Goal: Transaction & Acquisition: Purchase product/service

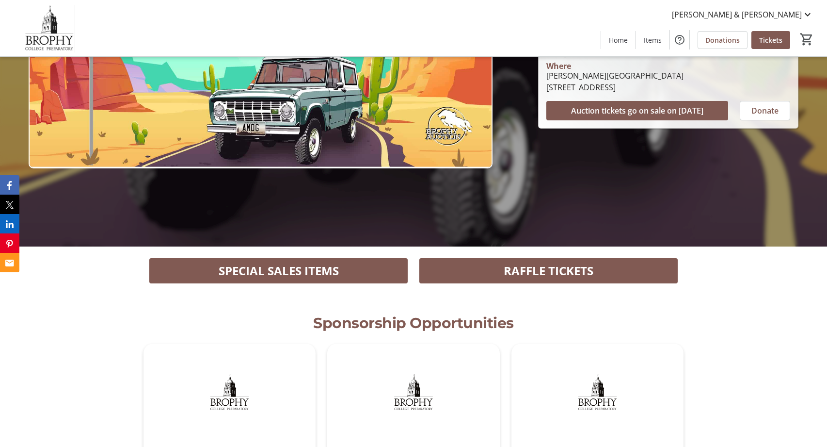
scroll to position [217, 0]
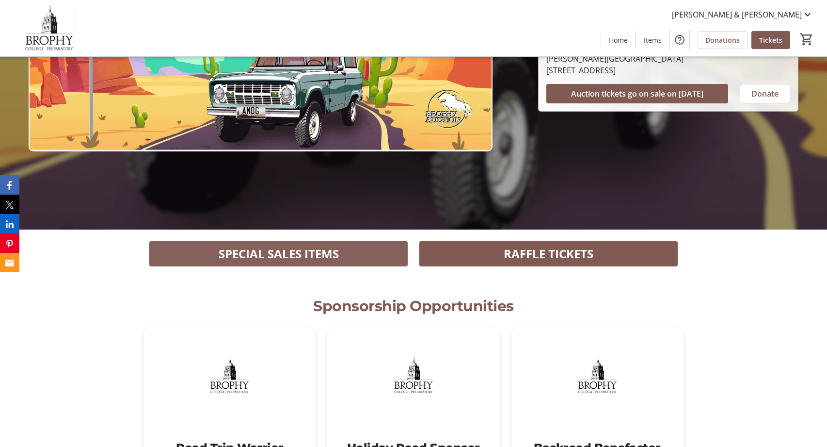
click at [323, 255] on span "SPECIAL SALES ITEMS" at bounding box center [279, 253] width 120 height 17
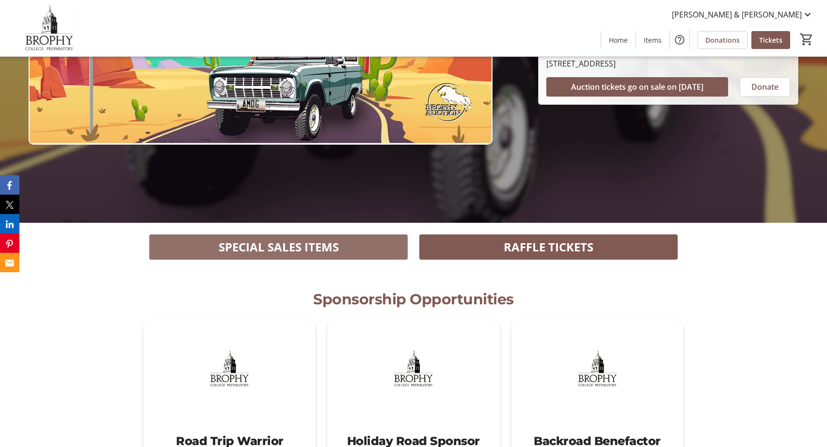
click at [359, 248] on span at bounding box center [278, 246] width 258 height 23
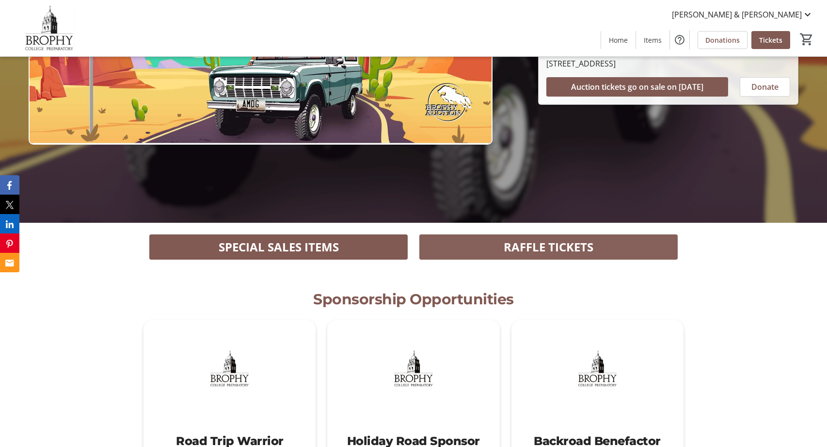
click at [560, 244] on span "RAFFLE TICKETS" at bounding box center [549, 246] width 90 height 17
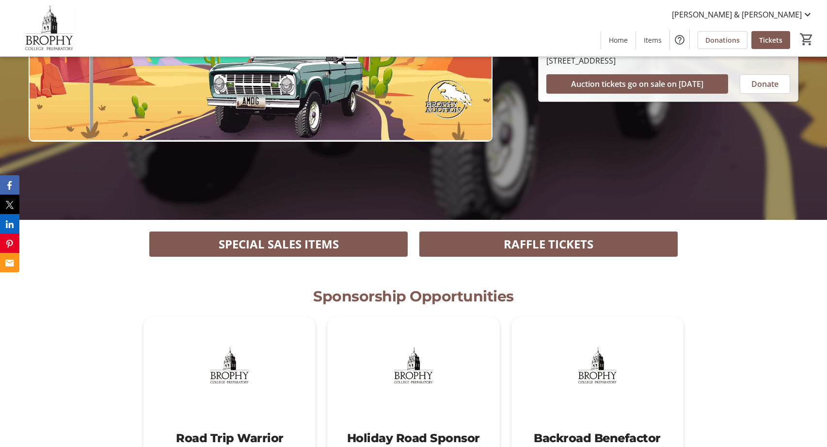
scroll to position [219, 0]
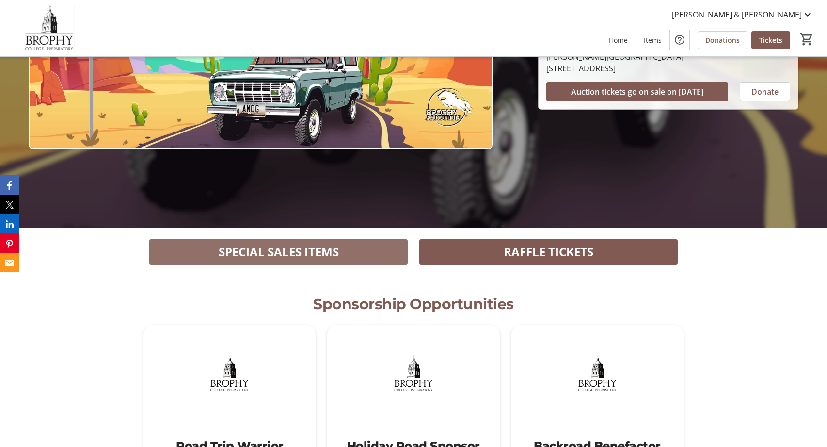
click at [313, 250] on span "SPECIAL SALES ITEMS" at bounding box center [279, 251] width 120 height 17
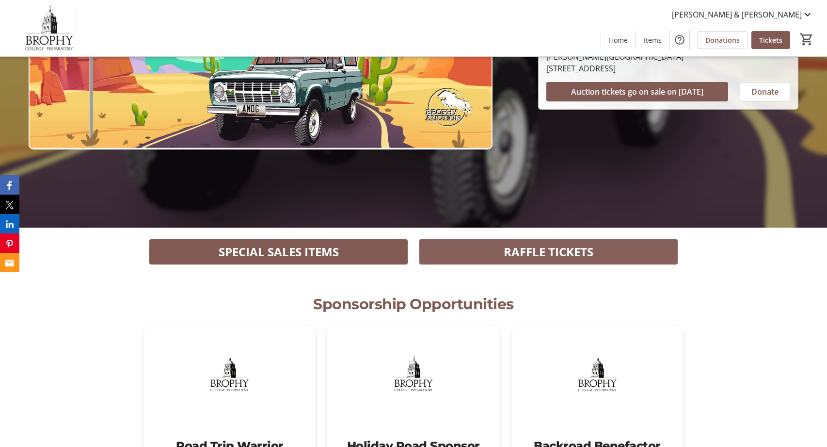
click at [560, 251] on span "RAFFLE TICKETS" at bounding box center [549, 251] width 90 height 17
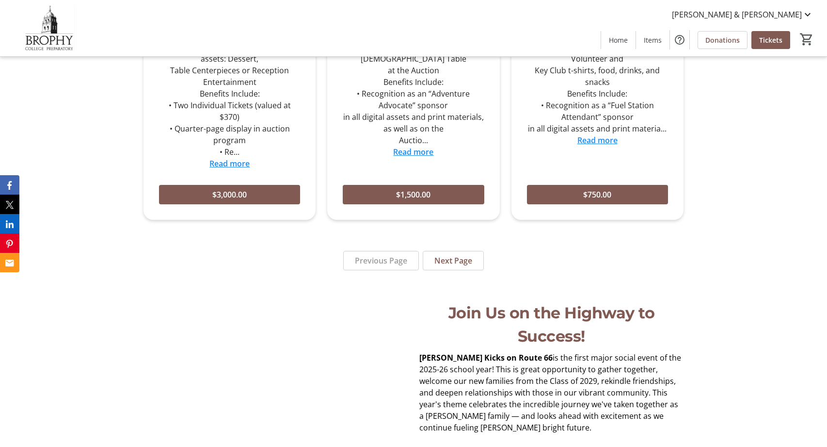
scroll to position [992, 0]
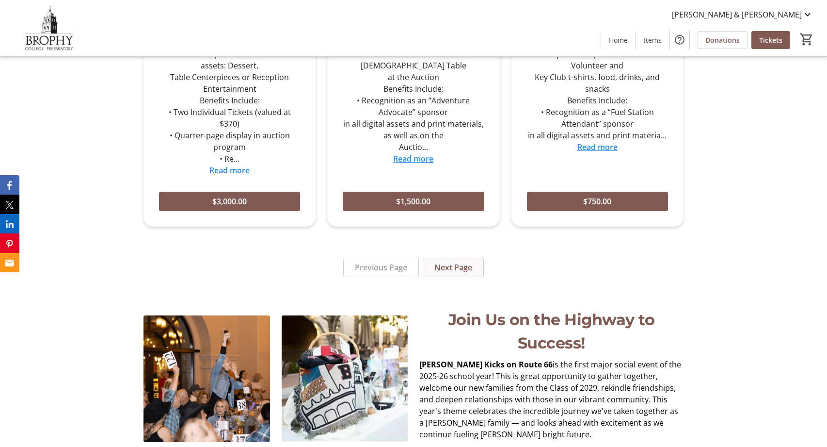
click at [468, 261] on span "Next Page" at bounding box center [454, 267] width 38 height 12
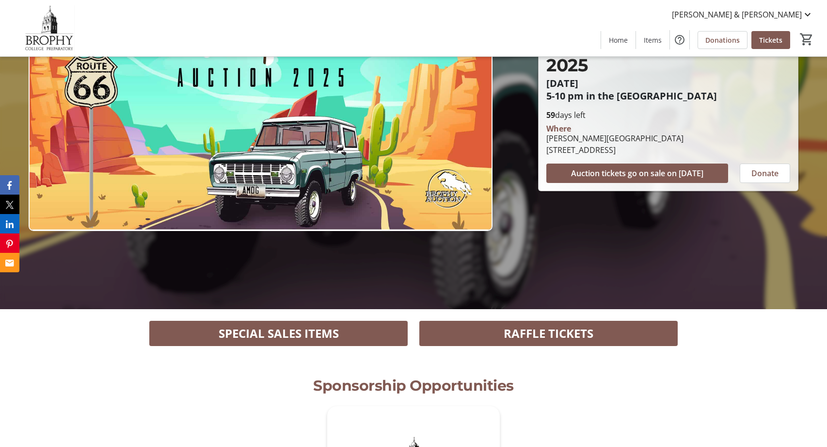
scroll to position [156, 0]
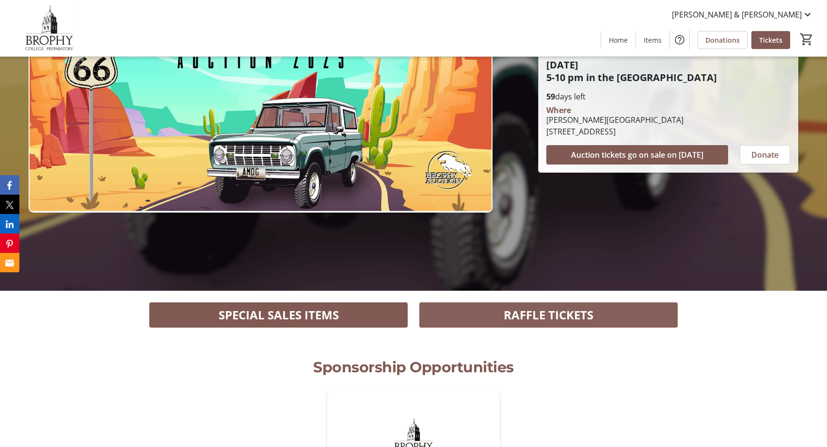
click at [486, 315] on span at bounding box center [549, 314] width 258 height 23
